Goal: Task Accomplishment & Management: Understand process/instructions

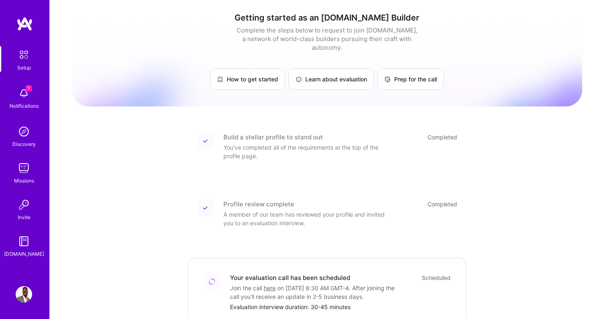
click at [20, 90] on img at bounding box center [24, 93] width 16 height 16
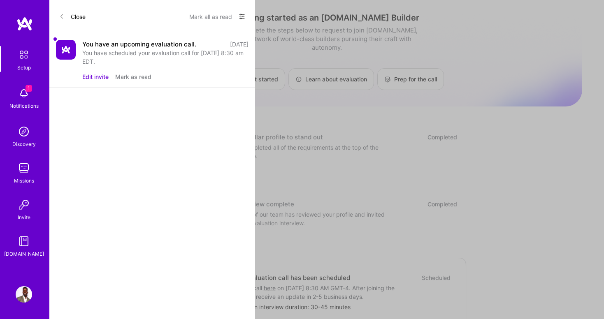
click at [76, 13] on button "Close" at bounding box center [72, 16] width 26 height 13
